Goal: Navigation & Orientation: Go to known website

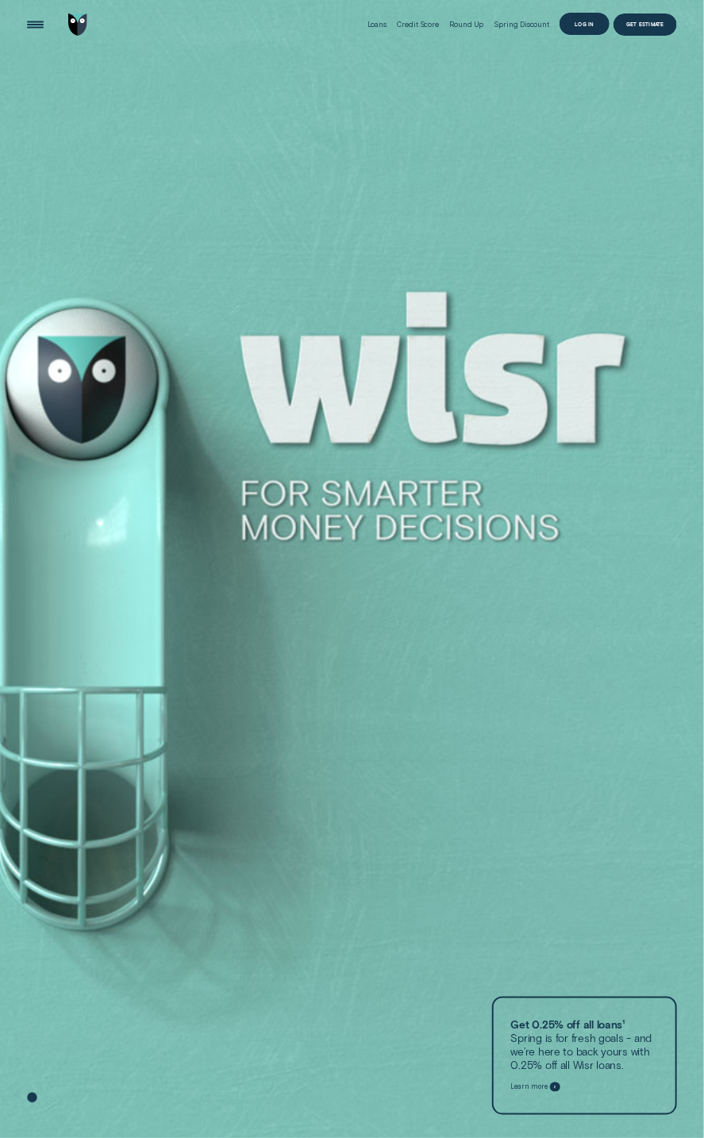
click at [602, 22] on div "Log in" at bounding box center [585, 24] width 50 height 22
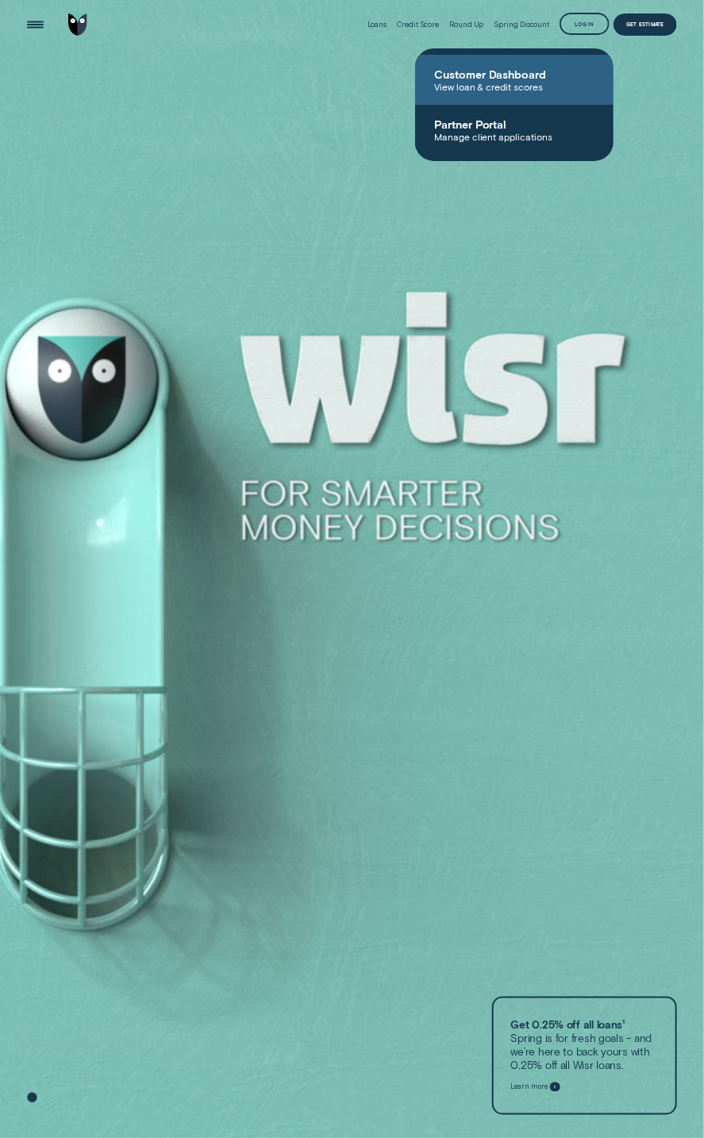
click at [500, 75] on span "Customer Dashboard" at bounding box center [514, 73] width 160 height 13
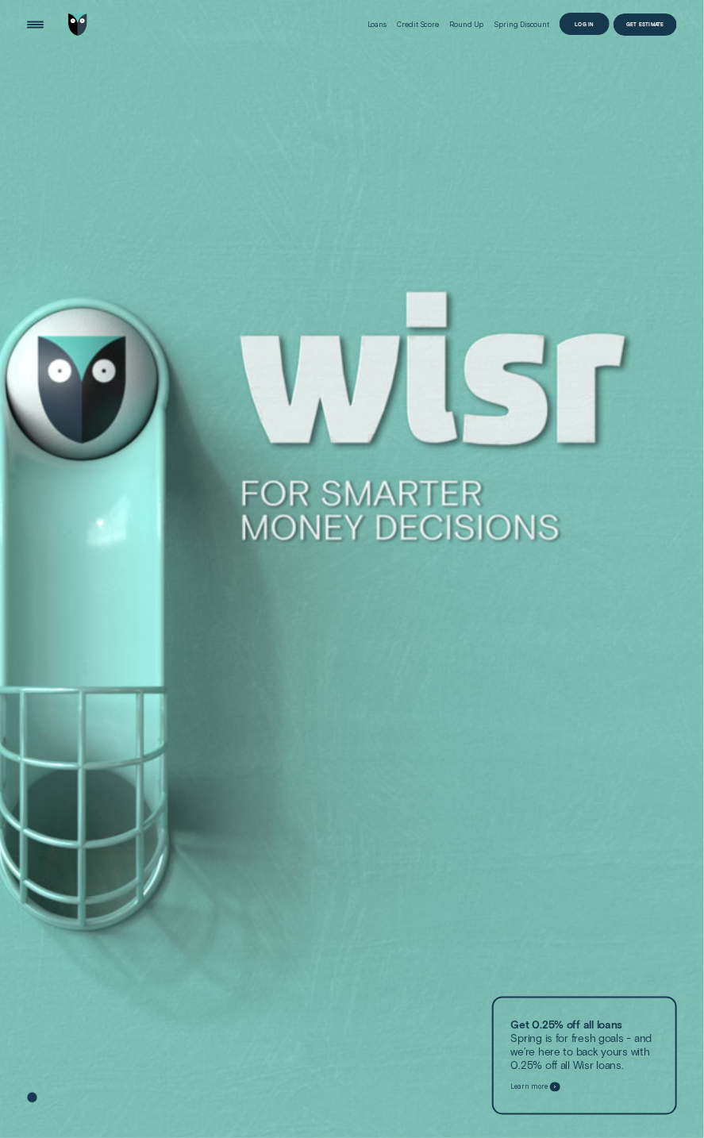
click at [578, 29] on div "Log in" at bounding box center [585, 24] width 50 height 22
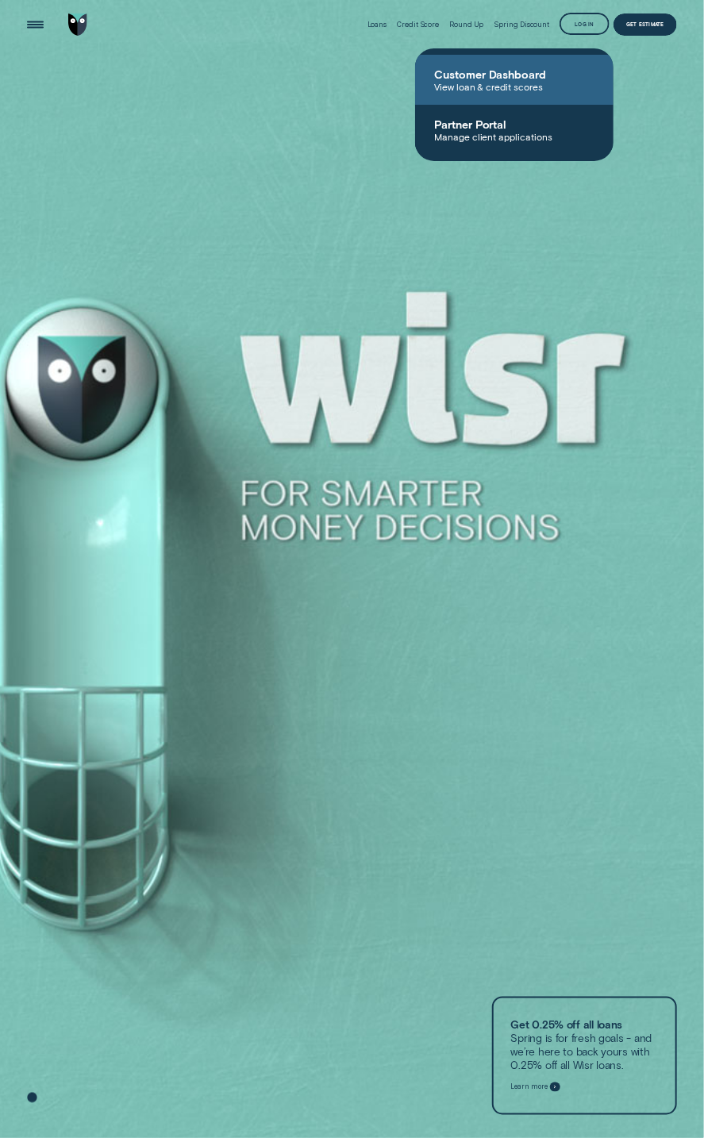
click at [494, 88] on span "View loan & credit scores" at bounding box center [514, 86] width 160 height 11
